Goal: Information Seeking & Learning: Find specific fact

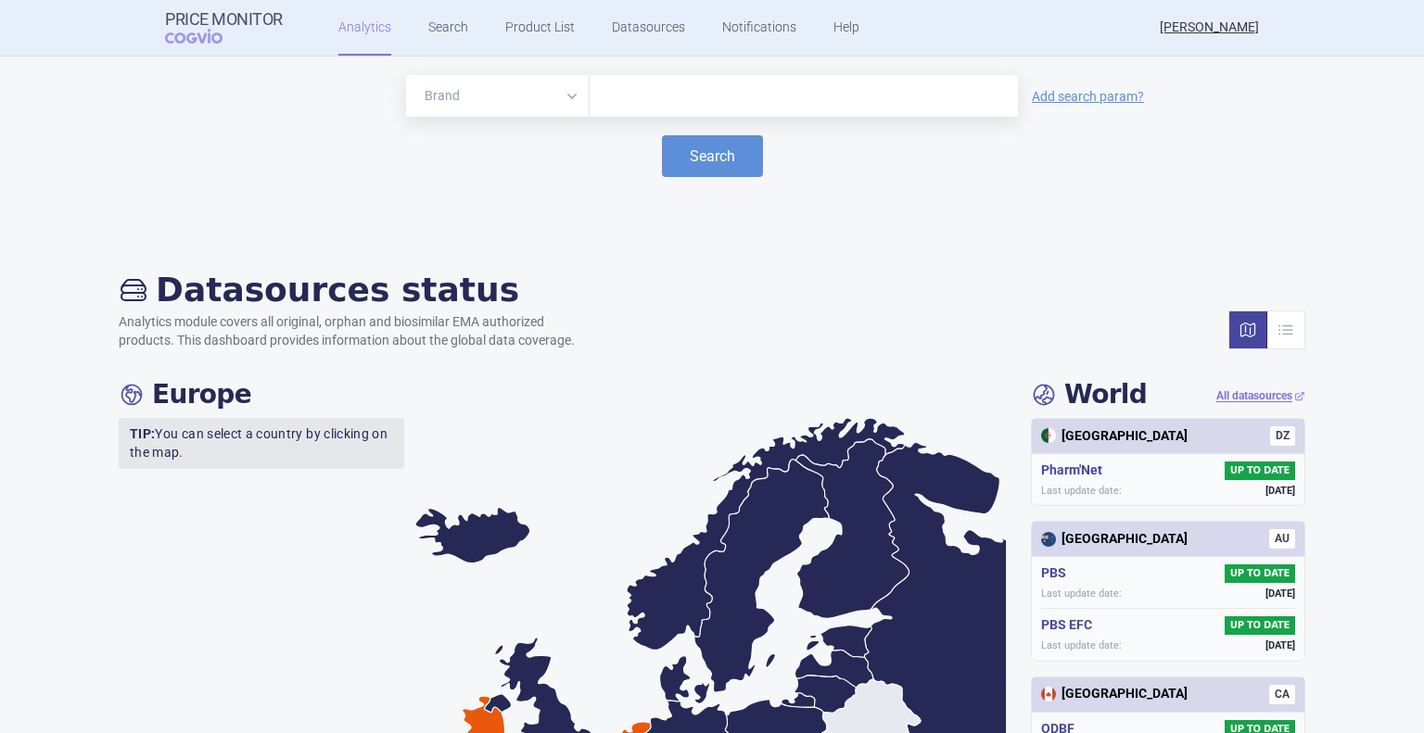
click at [640, 114] on div at bounding box center [804, 96] width 428 height 42
type input "[MEDICAL_DATA]"
click at [662, 135] on button "Search" at bounding box center [712, 156] width 101 height 42
click at [693, 151] on button "Search" at bounding box center [712, 156] width 101 height 42
click at [444, 19] on link "Search" at bounding box center [448, 28] width 40 height 56
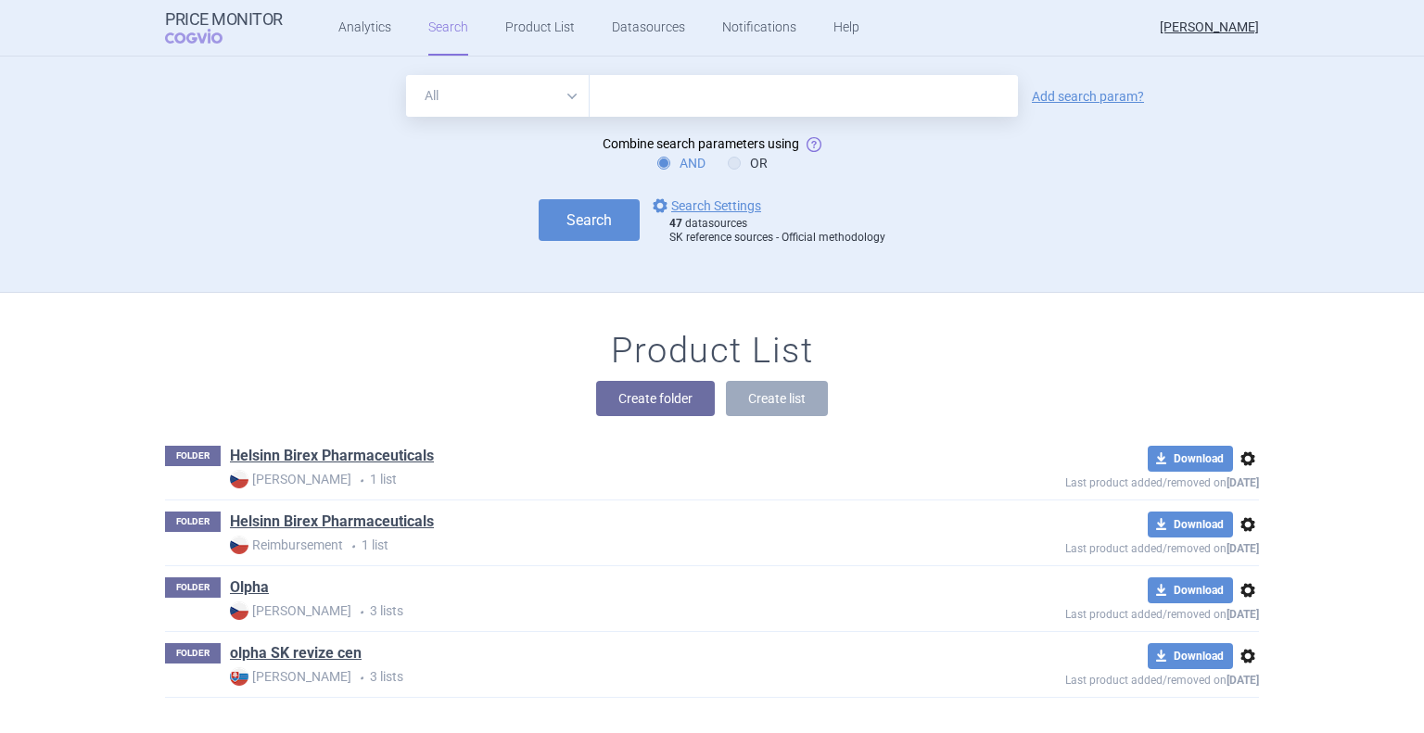
click at [684, 93] on input "text" at bounding box center [804, 96] width 428 height 42
type input "[MEDICAL_DATA]"
click at [539, 199] on button "Search" at bounding box center [589, 220] width 101 height 42
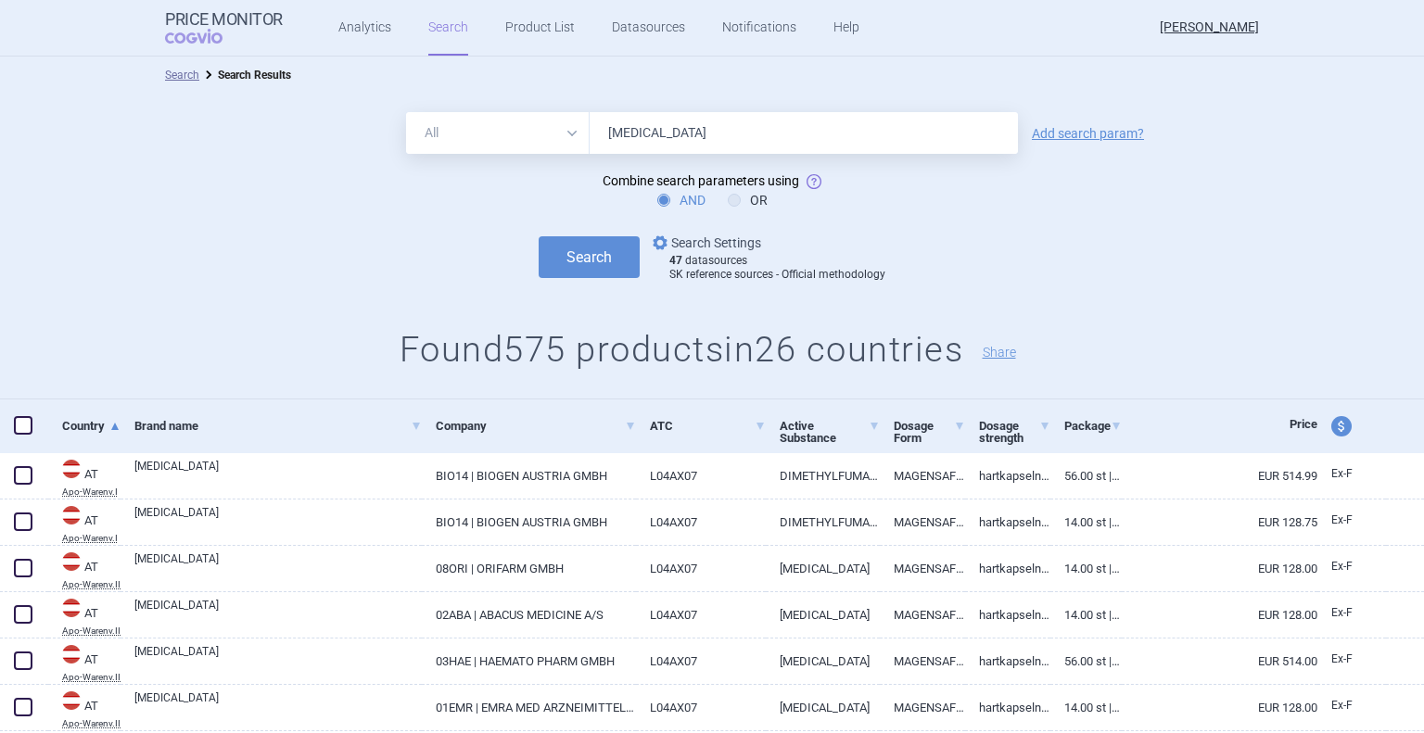
click at [723, 248] on link "options Search Settings" at bounding box center [705, 243] width 112 height 22
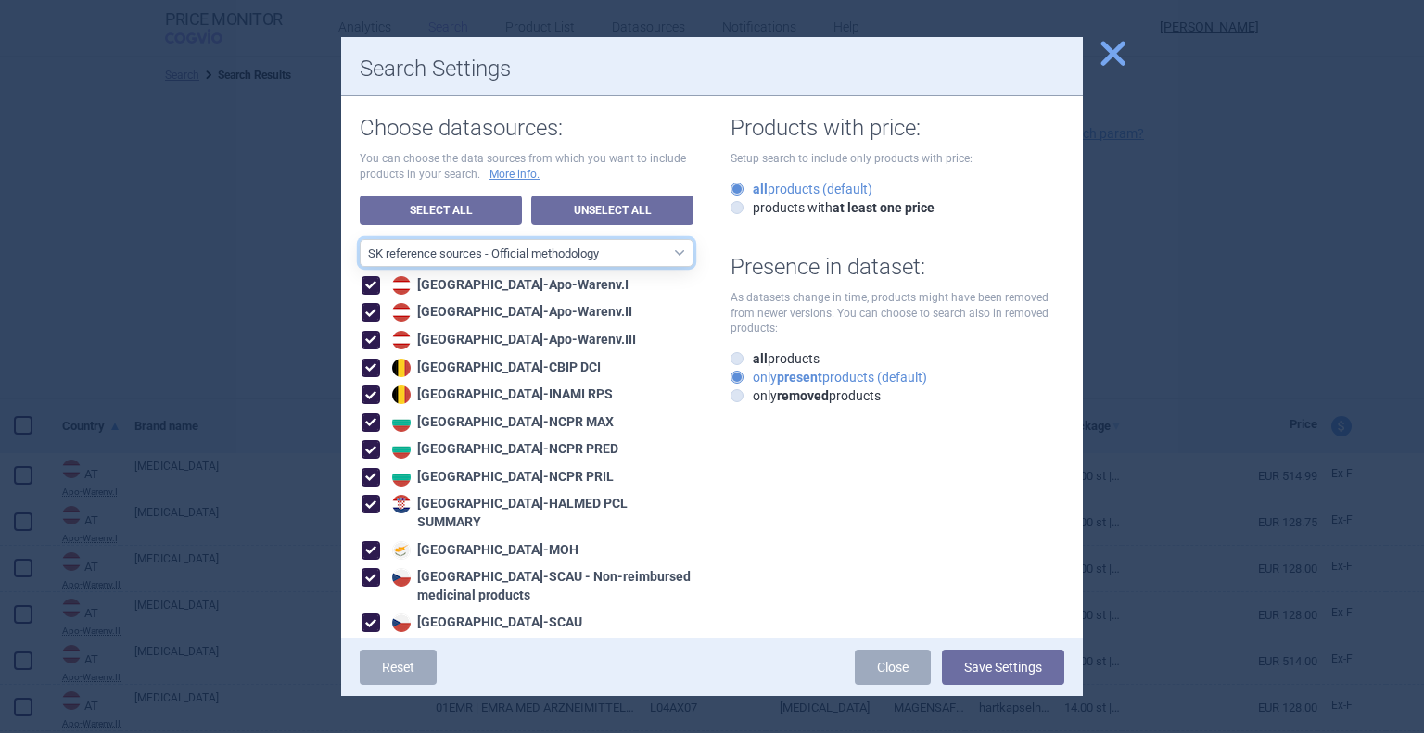
click at [528, 248] on select "All data sources CZ reference sources - Reimbursement SK reference sources - Of…" at bounding box center [527, 253] width 334 height 28
select select "6cb7ebdd-8316-4592-b8fd-6e46f801a11b"
click at [360, 239] on select "All data sources CZ reference sources - Reimbursement SK reference sources - Of…" at bounding box center [527, 253] width 334 height 28
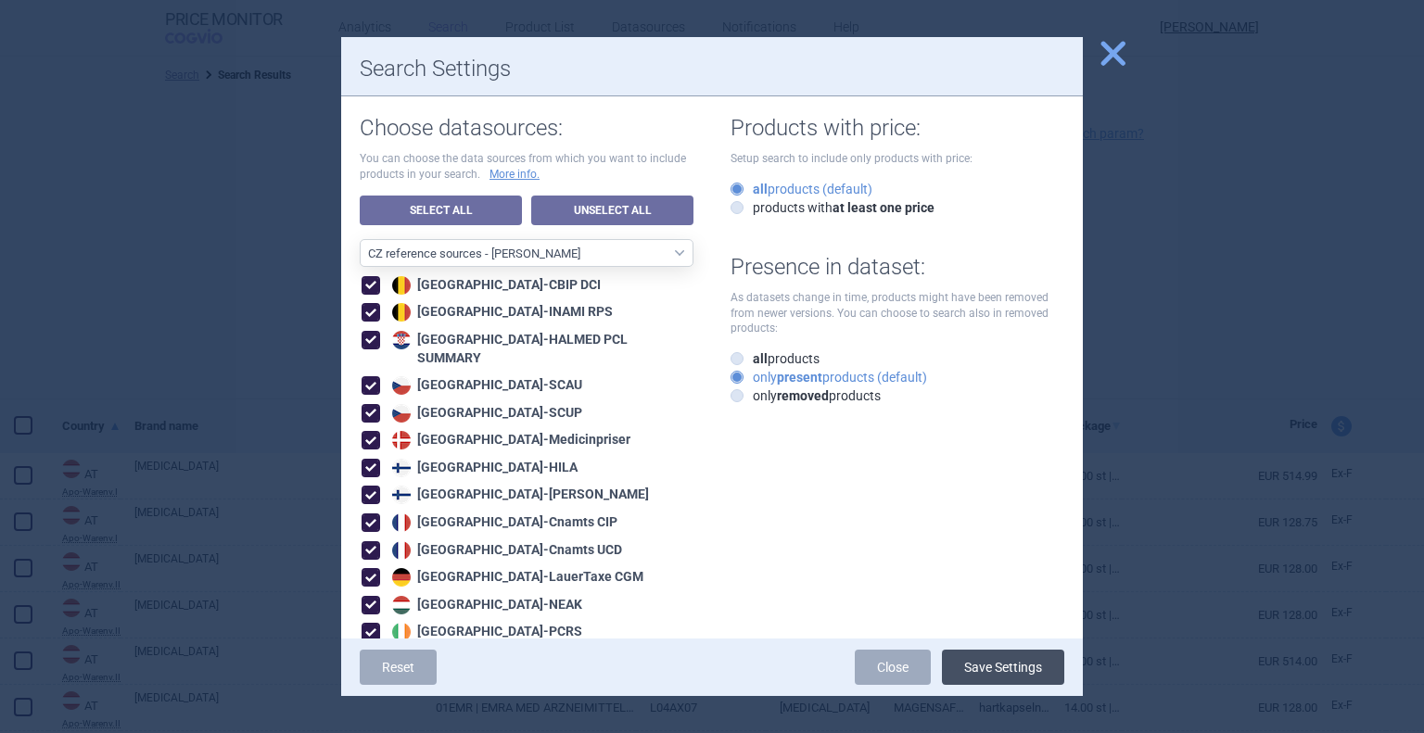
click at [1017, 673] on button "Save Settings" at bounding box center [1003, 667] width 122 height 35
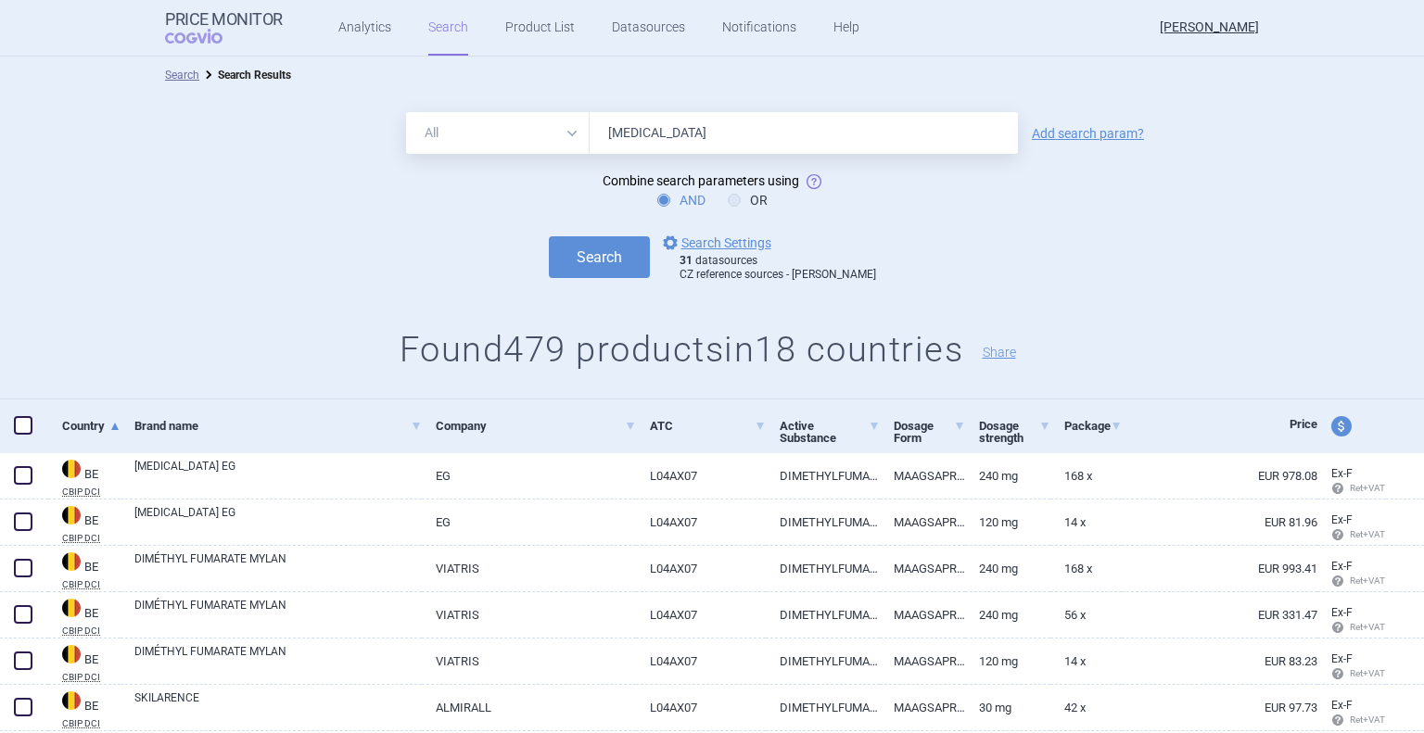
click at [736, 144] on input "[MEDICAL_DATA]" at bounding box center [804, 133] width 428 height 42
type input "[MEDICAL_DATA]"
click at [1069, 133] on link "Add search param?" at bounding box center [1088, 133] width 112 height 13
select select "brandName"
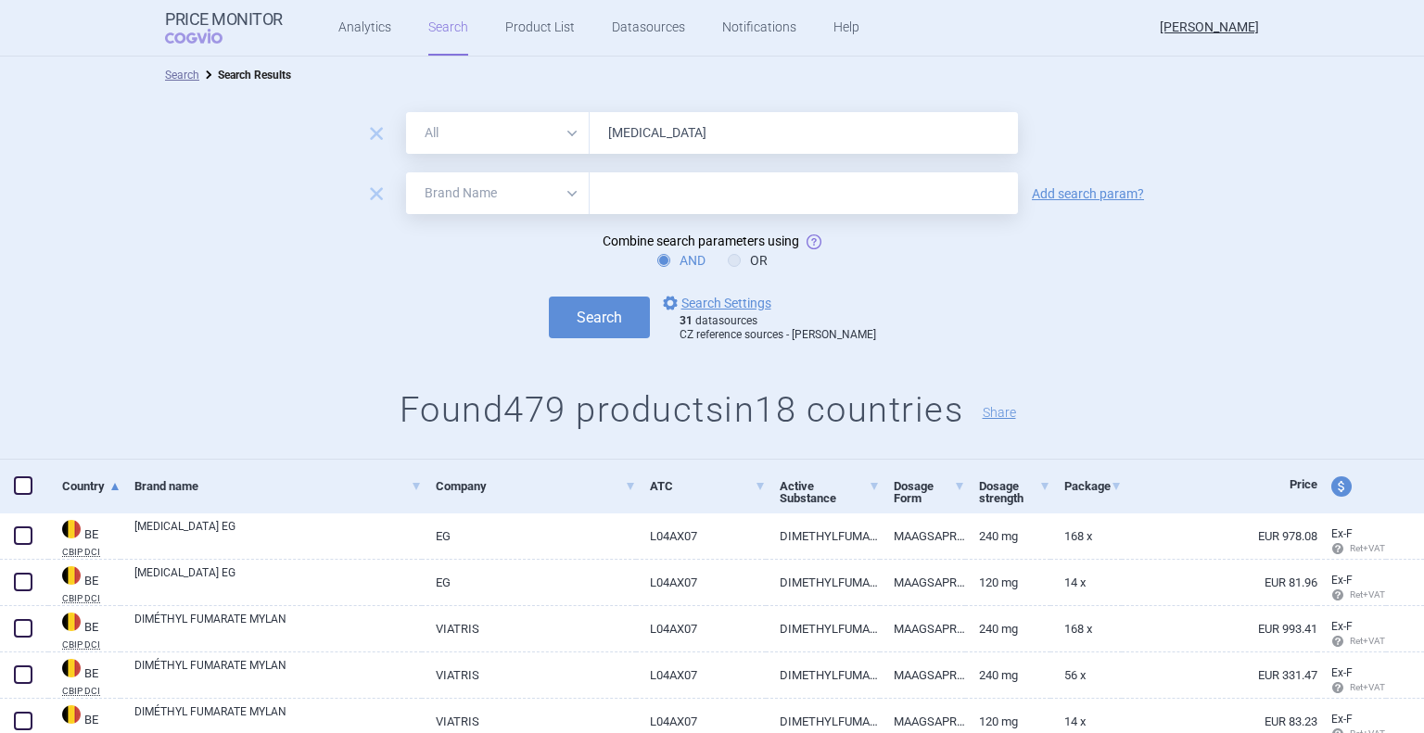
click at [718, 213] on input "text" at bounding box center [804, 193] width 428 height 42
type input "olpha"
click at [601, 313] on button "Search" at bounding box center [599, 318] width 101 height 42
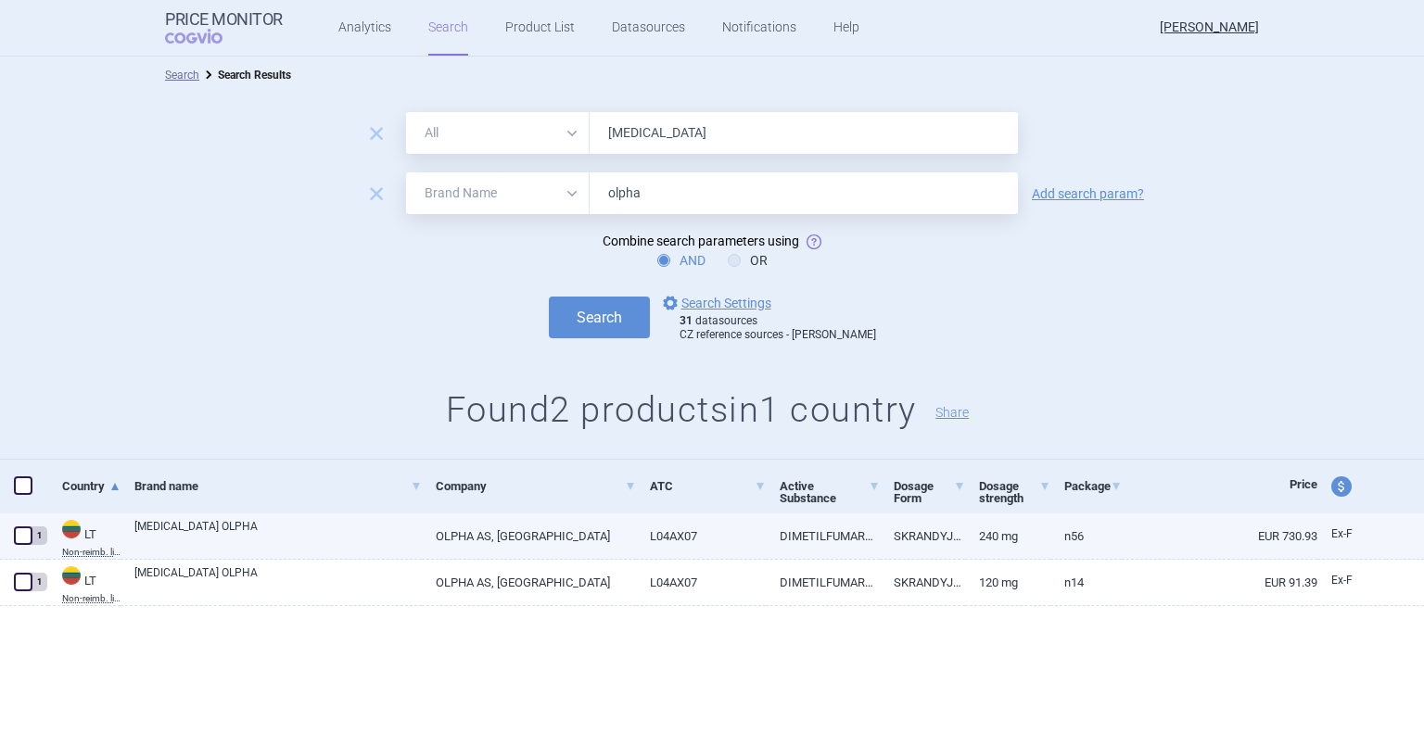
click at [248, 535] on link "[MEDICAL_DATA] OLPHA" at bounding box center [277, 534] width 287 height 33
select select "EUR"
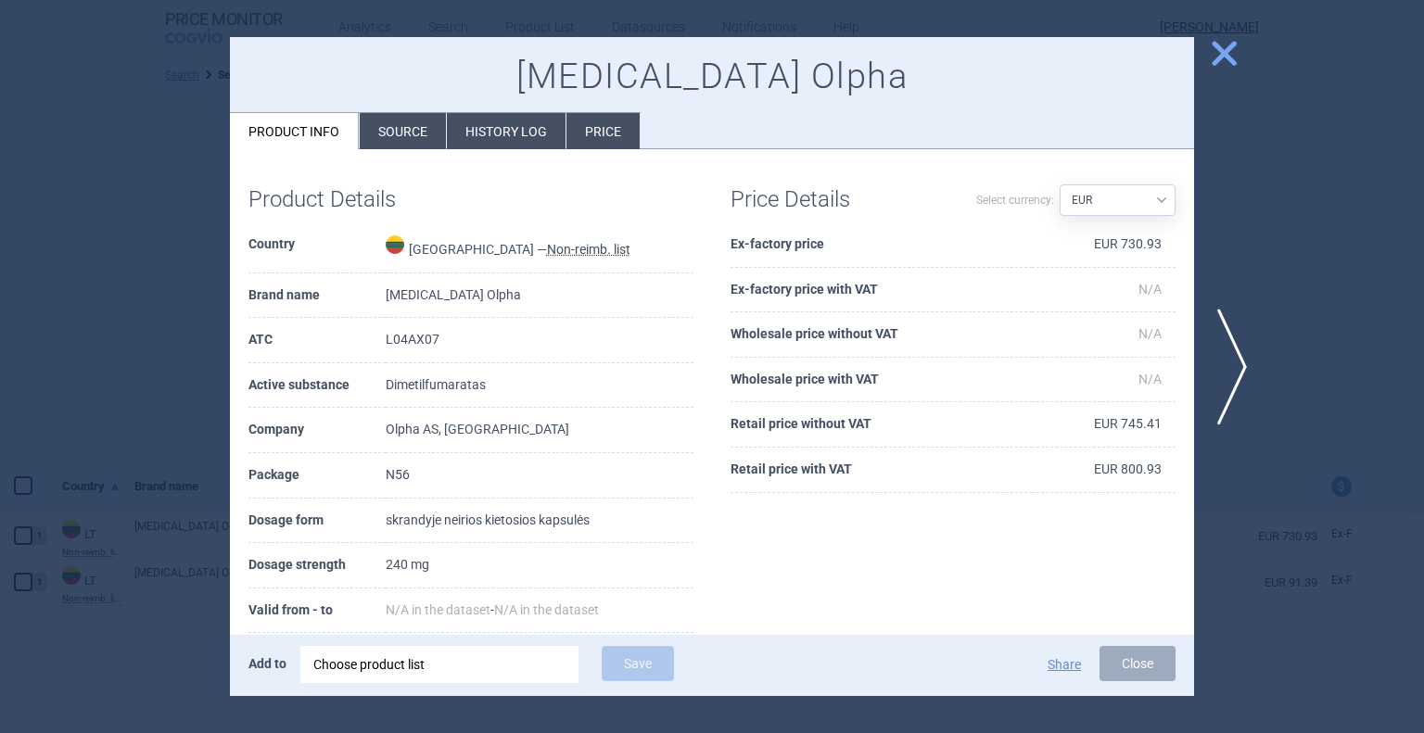
click at [417, 136] on li "Source" at bounding box center [403, 131] width 86 height 36
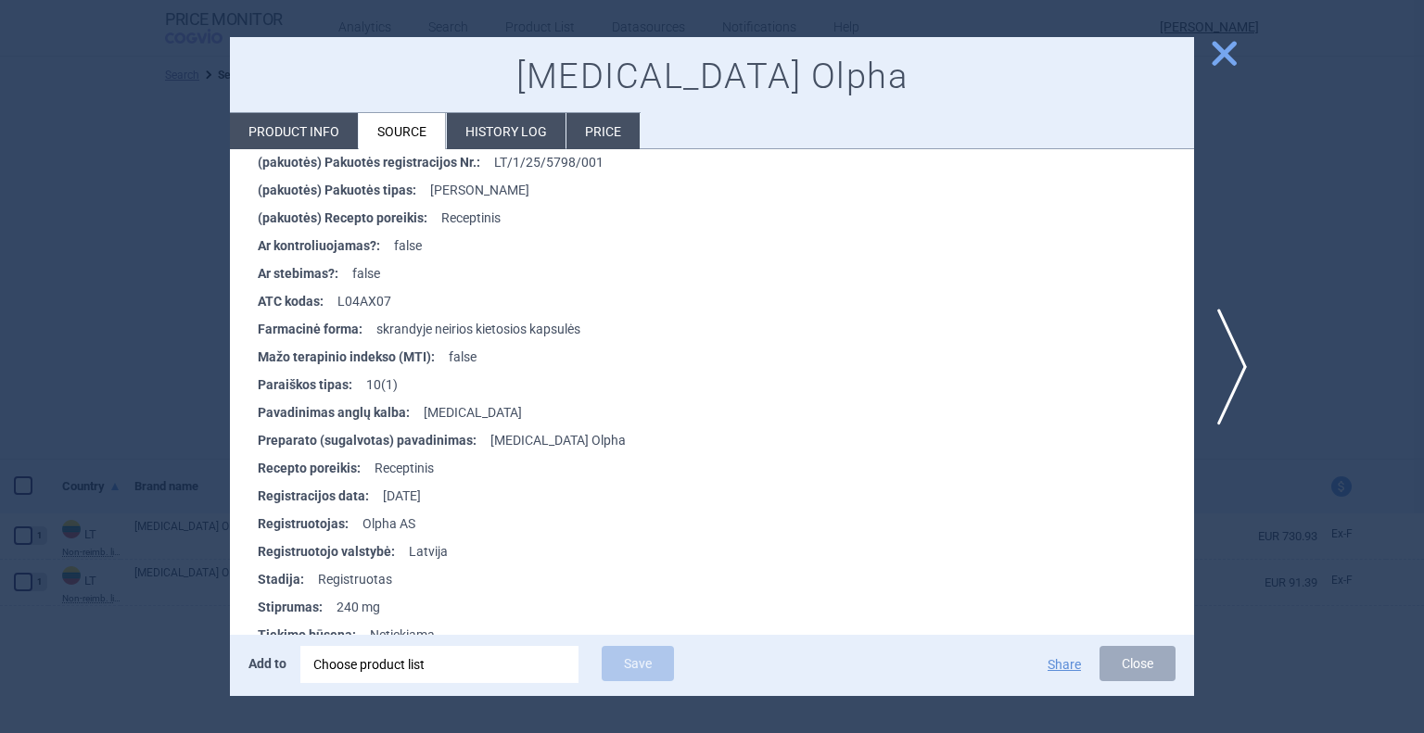
scroll to position [812, 0]
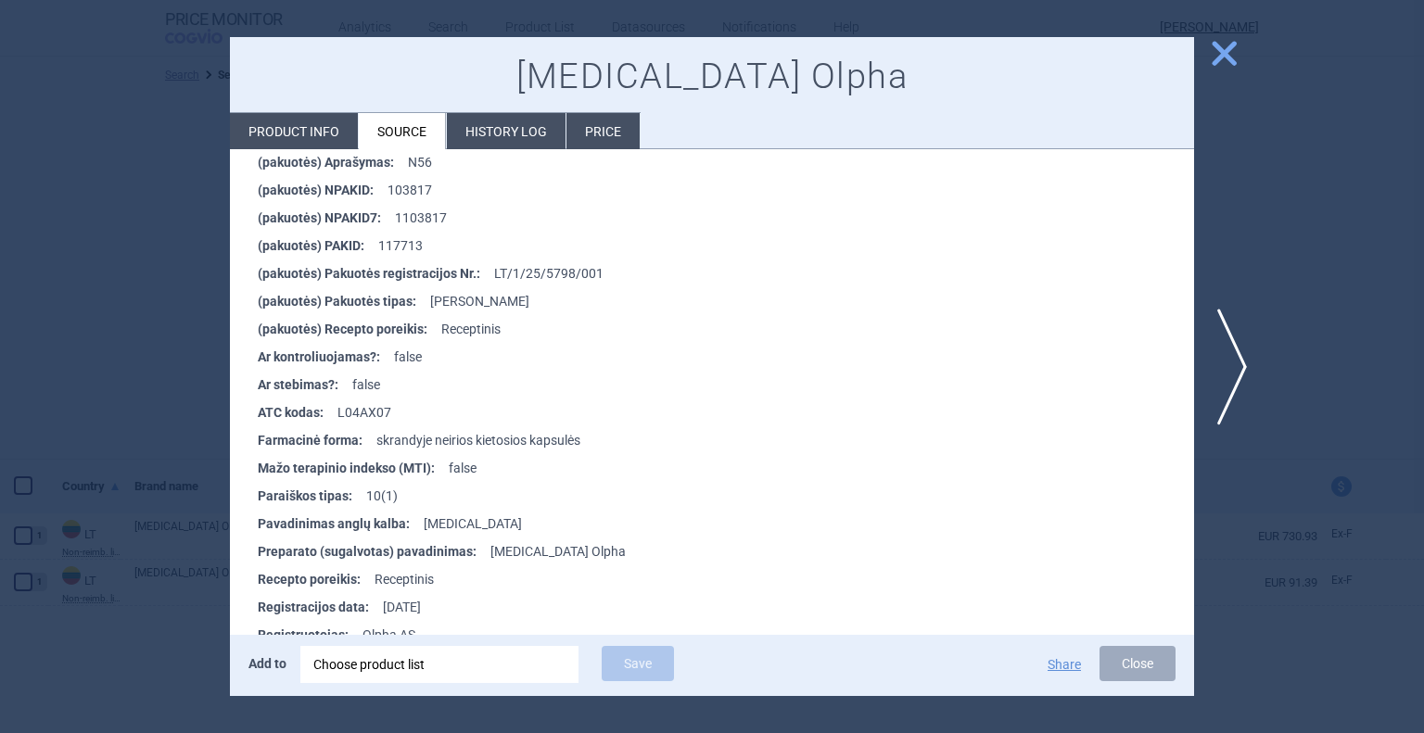
click at [507, 137] on li "History log" at bounding box center [506, 131] width 119 height 36
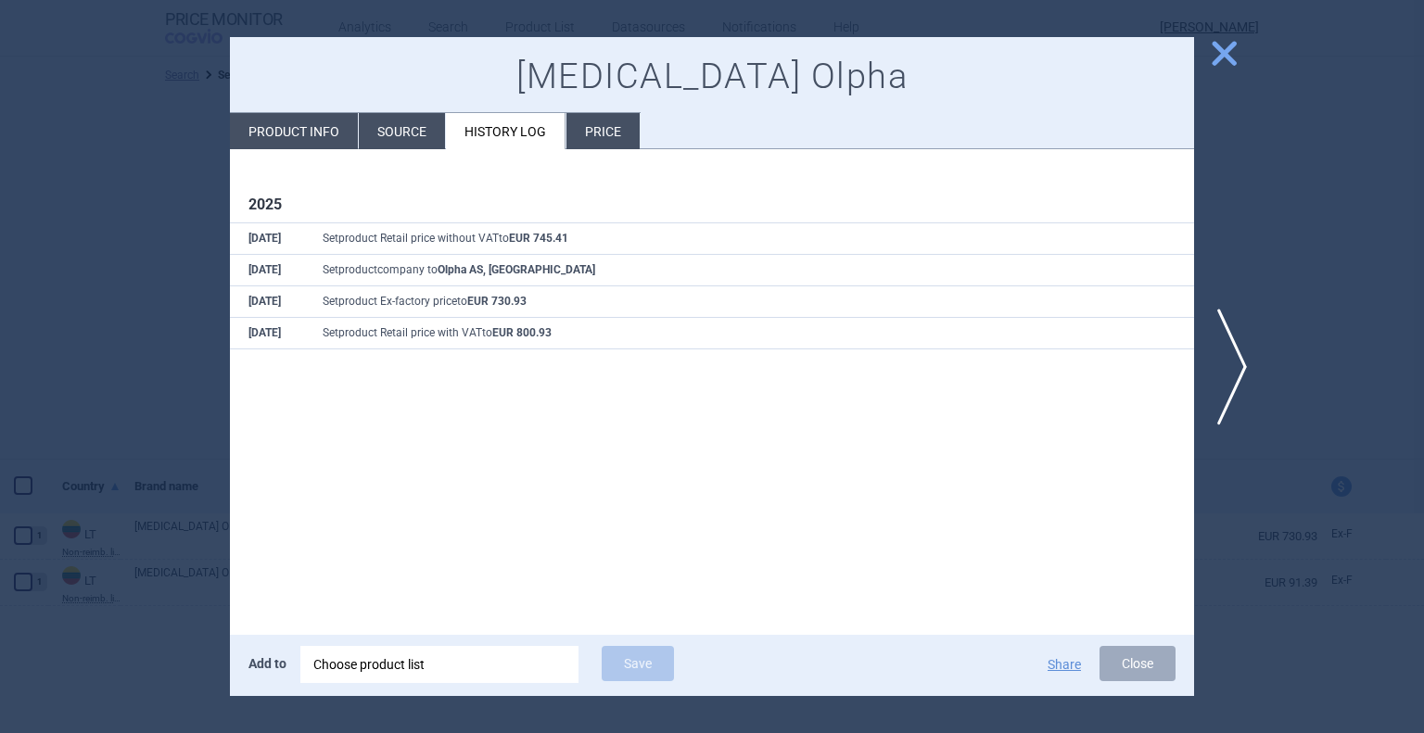
click at [594, 134] on li "Price" at bounding box center [602, 131] width 73 height 36
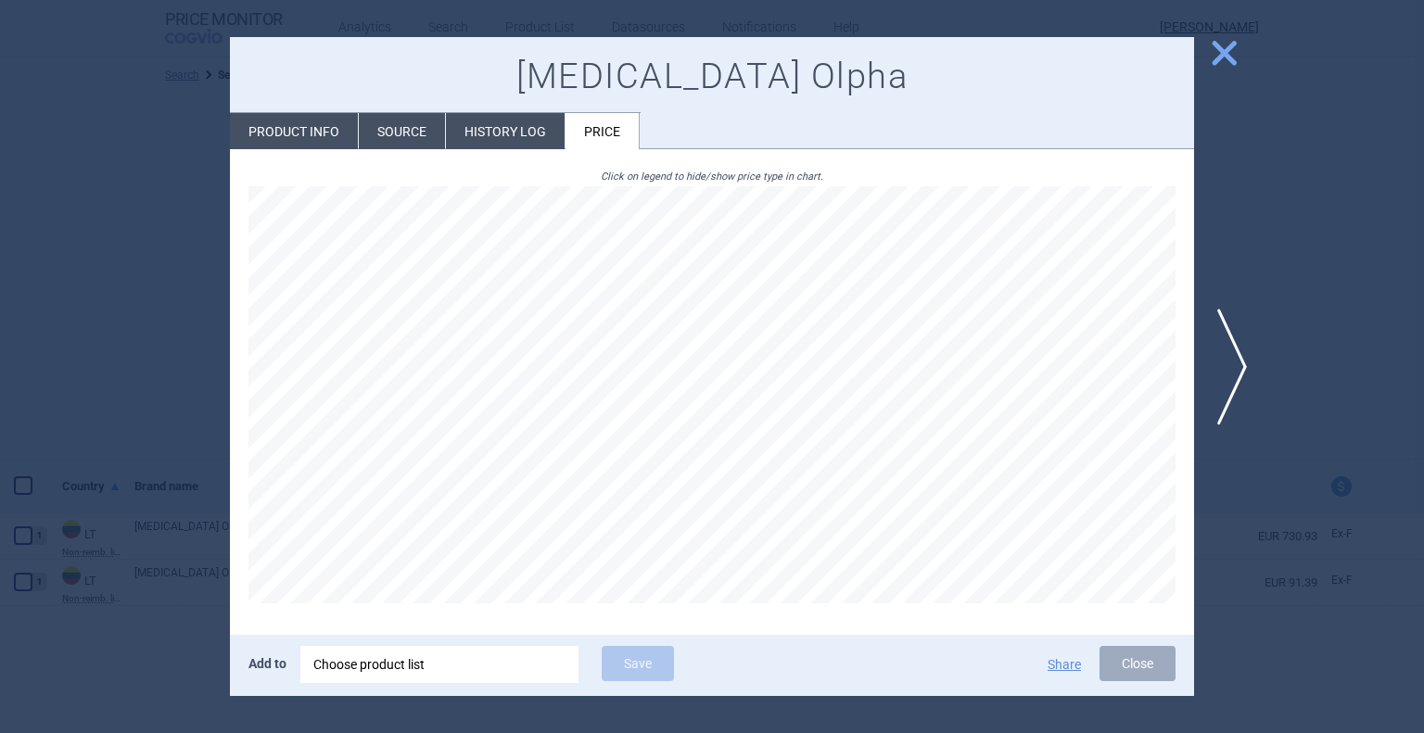
click at [1219, 57] on span "close" at bounding box center [1224, 53] width 32 height 32
